Goal: Transaction & Acquisition: Purchase product/service

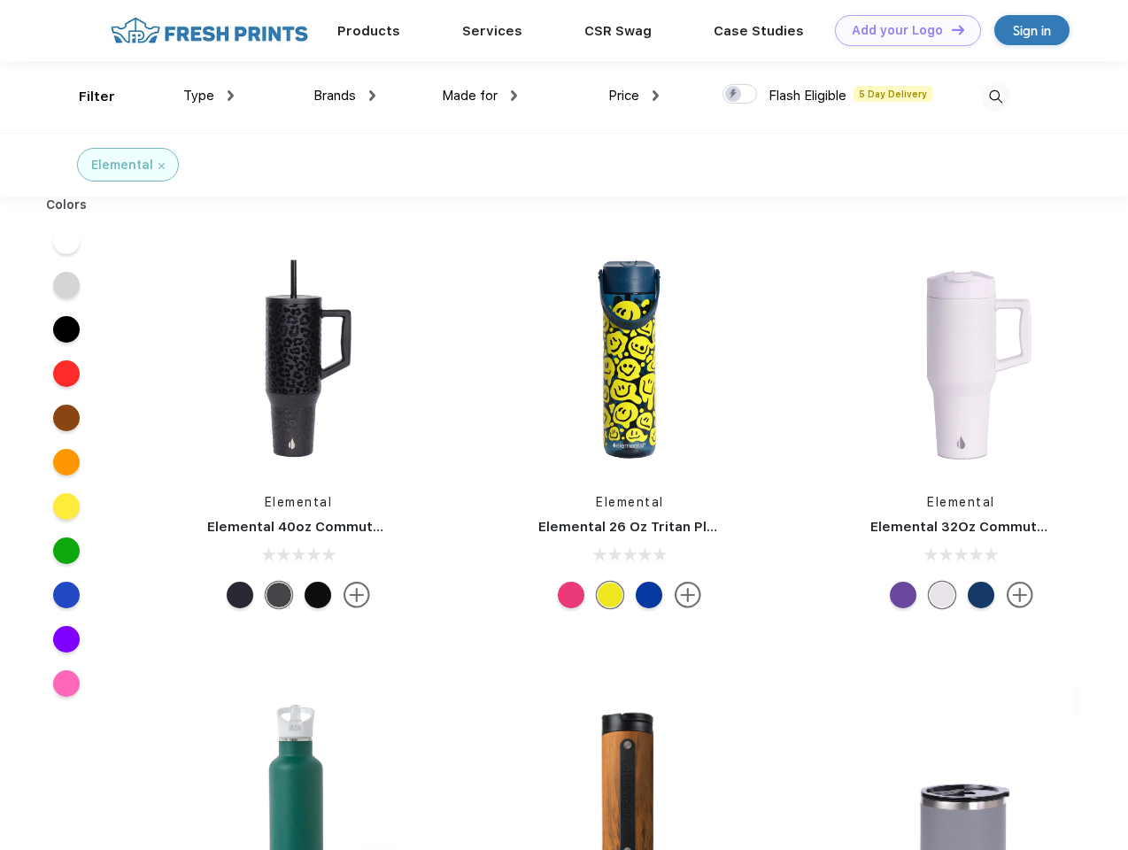
click at [901, 30] on link "Add your Logo Design Tool" at bounding box center [908, 30] width 146 height 31
click at [0, 0] on div "Design Tool" at bounding box center [0, 0] width 0 height 0
click at [950, 29] on link "Add your Logo Design Tool" at bounding box center [908, 30] width 146 height 31
click at [85, 97] on div "Filter" at bounding box center [97, 97] width 36 height 20
click at [209, 96] on span "Type" at bounding box center [198, 96] width 31 height 16
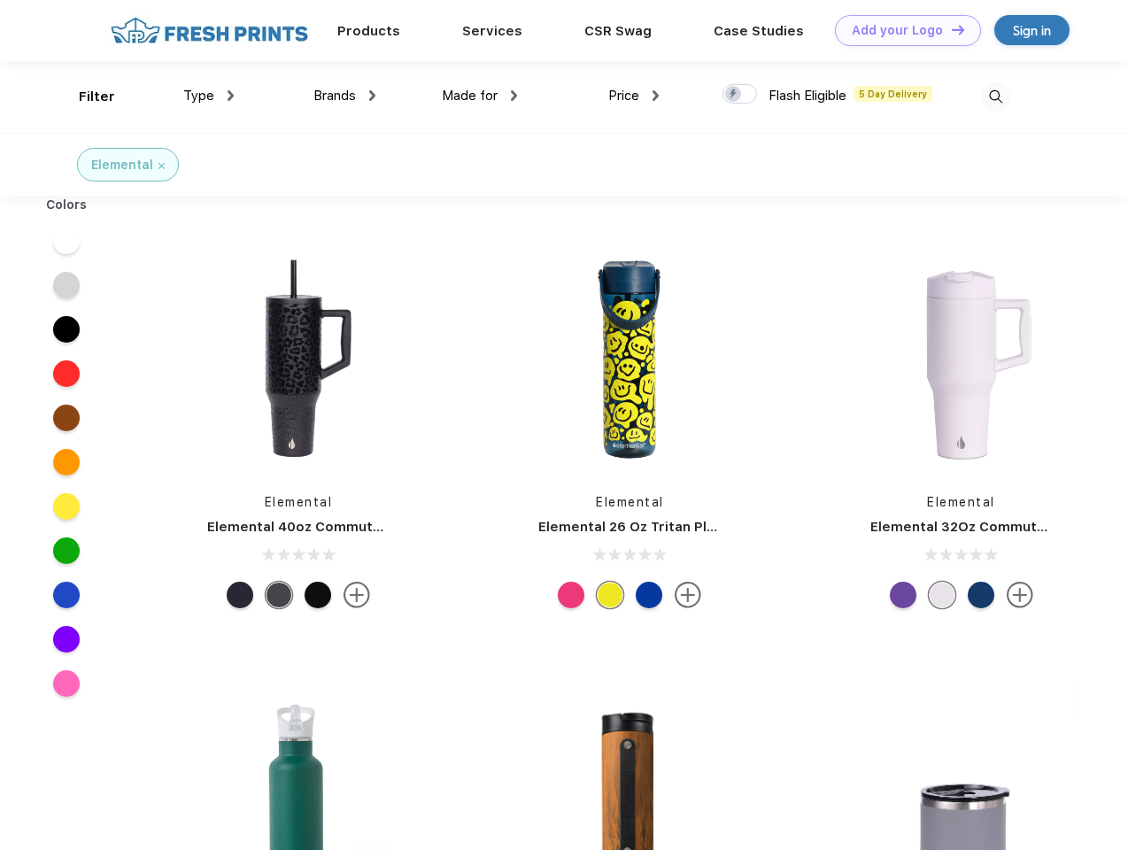
click at [344, 96] on span "Brands" at bounding box center [334, 96] width 43 height 16
click at [480, 96] on span "Made for" at bounding box center [470, 96] width 56 height 16
click at [634, 96] on span "Price" at bounding box center [623, 96] width 31 height 16
click at [740, 95] on div at bounding box center [740, 93] width 35 height 19
click at [734, 95] on input "checkbox" at bounding box center [729, 89] width 12 height 12
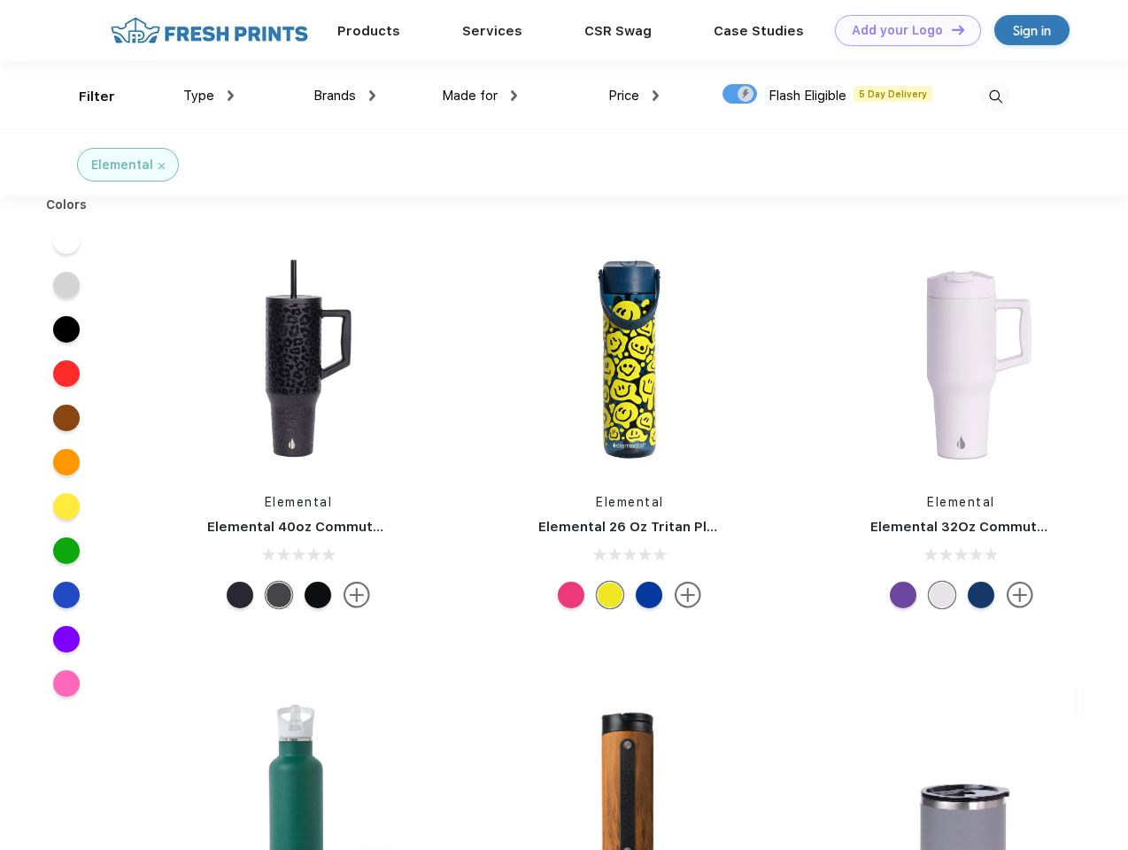
click at [995, 97] on img at bounding box center [995, 96] width 29 height 29
